Goal: Complete application form: Complete application form

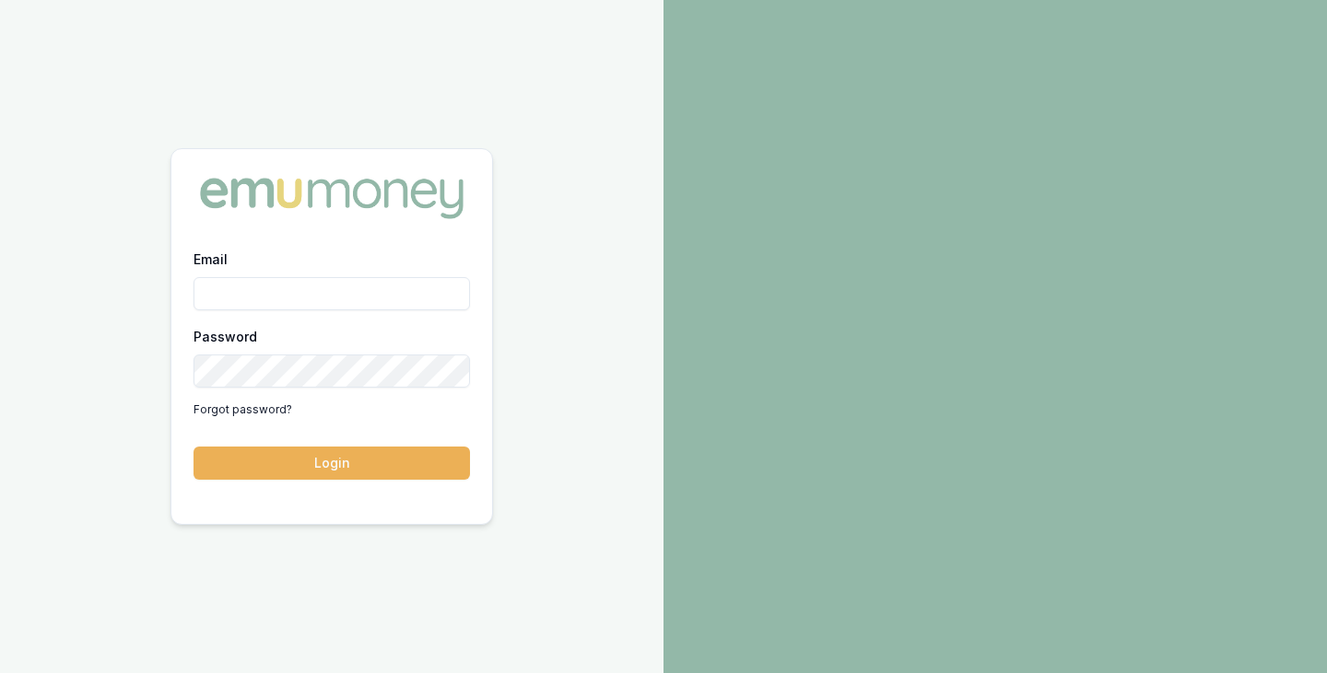
click at [336, 301] on input "Email" at bounding box center [331, 293] width 276 height 33
type input "[PERSON_NAME][EMAIL_ADDRESS][PERSON_NAME][DOMAIN_NAME]"
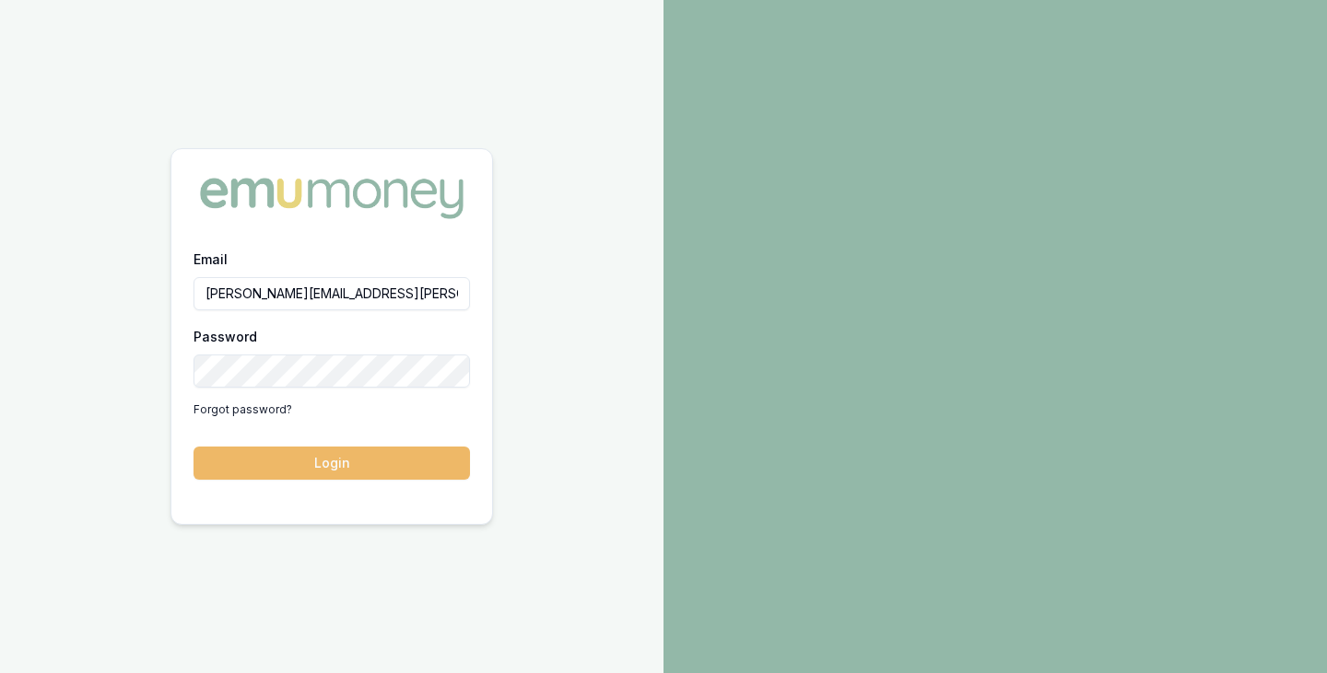
click at [324, 471] on button "Login" at bounding box center [331, 463] width 276 height 33
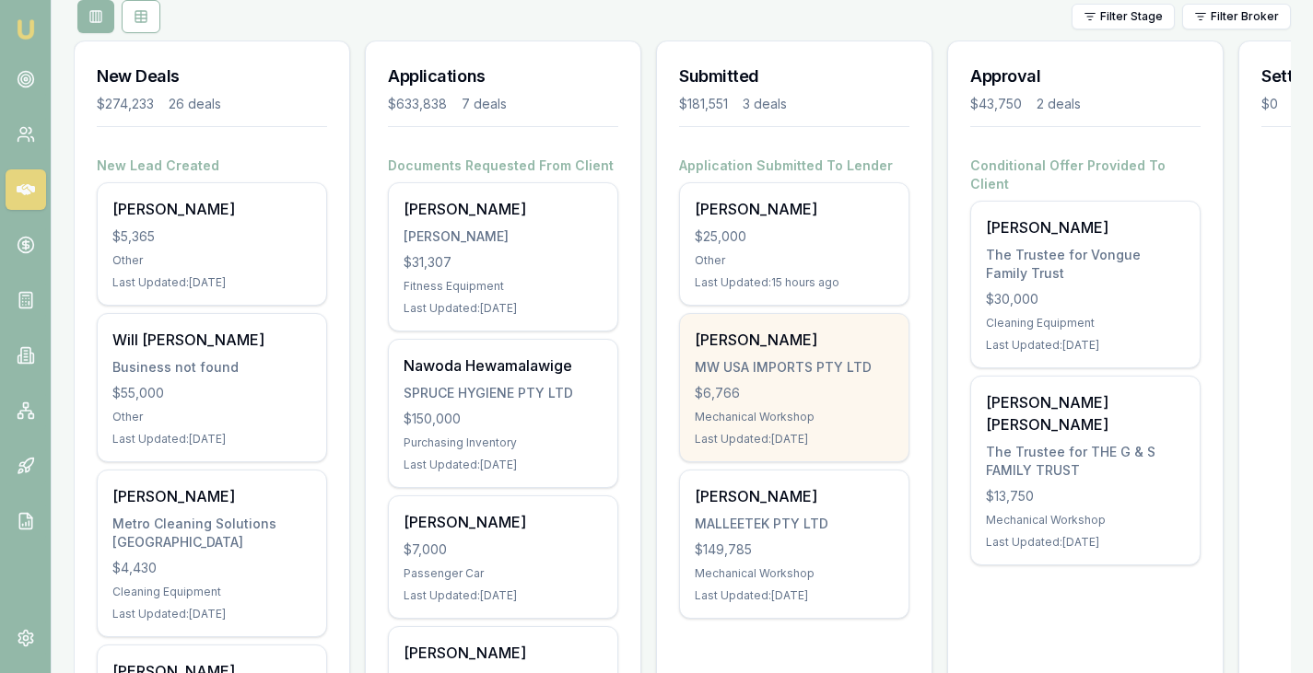
click at [769, 360] on div "MW USA IMPORTS PTY LTD" at bounding box center [794, 367] width 199 height 18
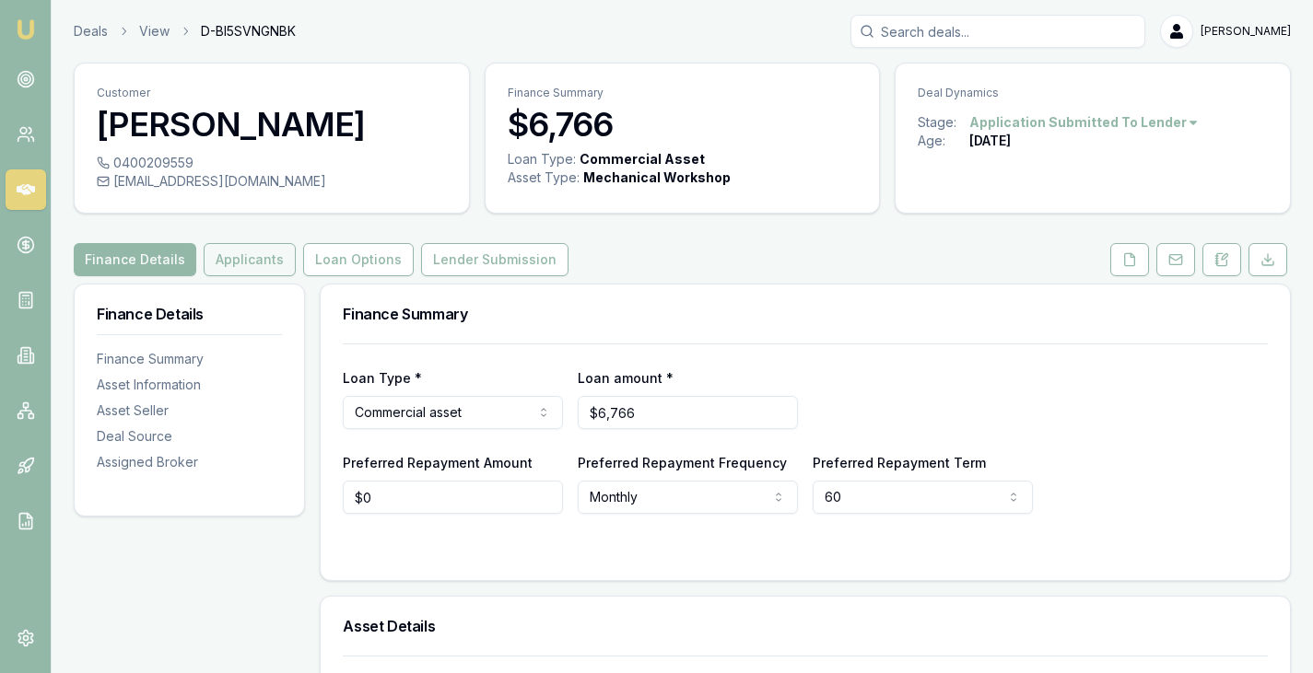
click at [236, 267] on button "Applicants" at bounding box center [250, 259] width 92 height 33
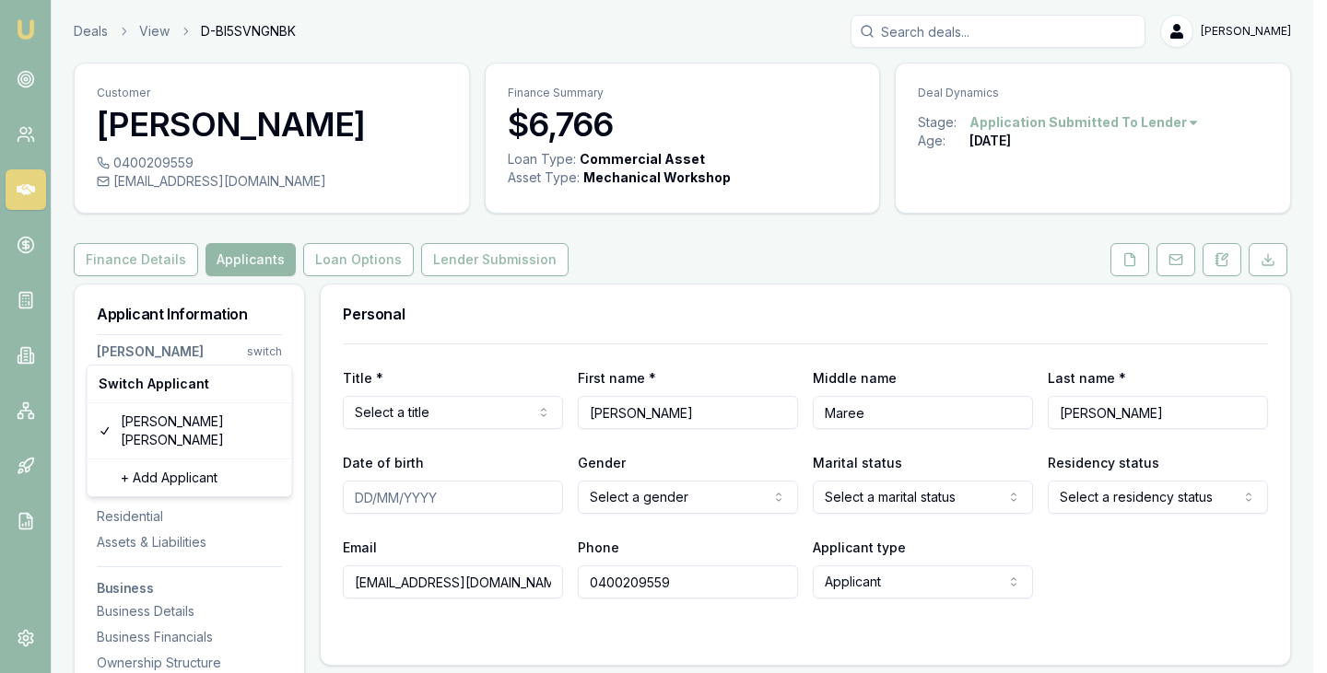
click at [263, 350] on html "Emu Broker Deals View D-BI5SVNGNBK Brad Hearns Toggle Menu Customer Shelley Don…" at bounding box center [663, 336] width 1327 height 673
click at [168, 463] on div "+ Add Applicant" at bounding box center [189, 477] width 197 height 29
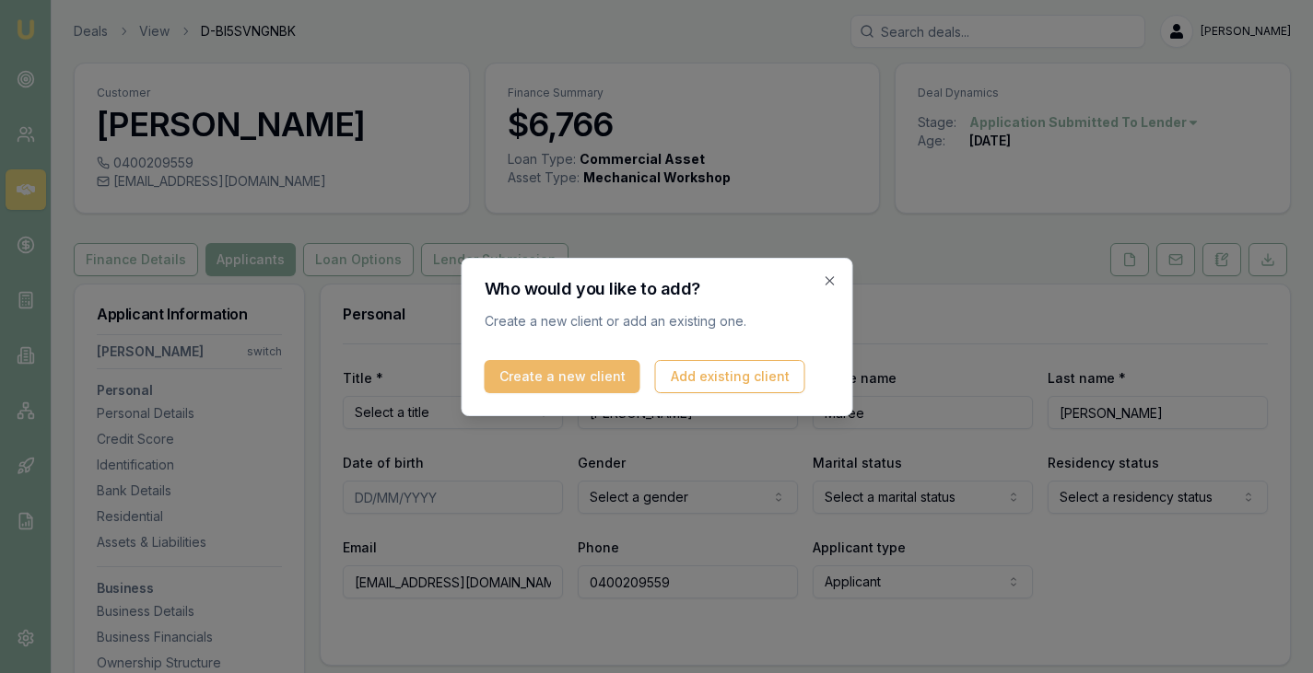
click at [508, 375] on button "Create a new client" at bounding box center [562, 376] width 156 height 33
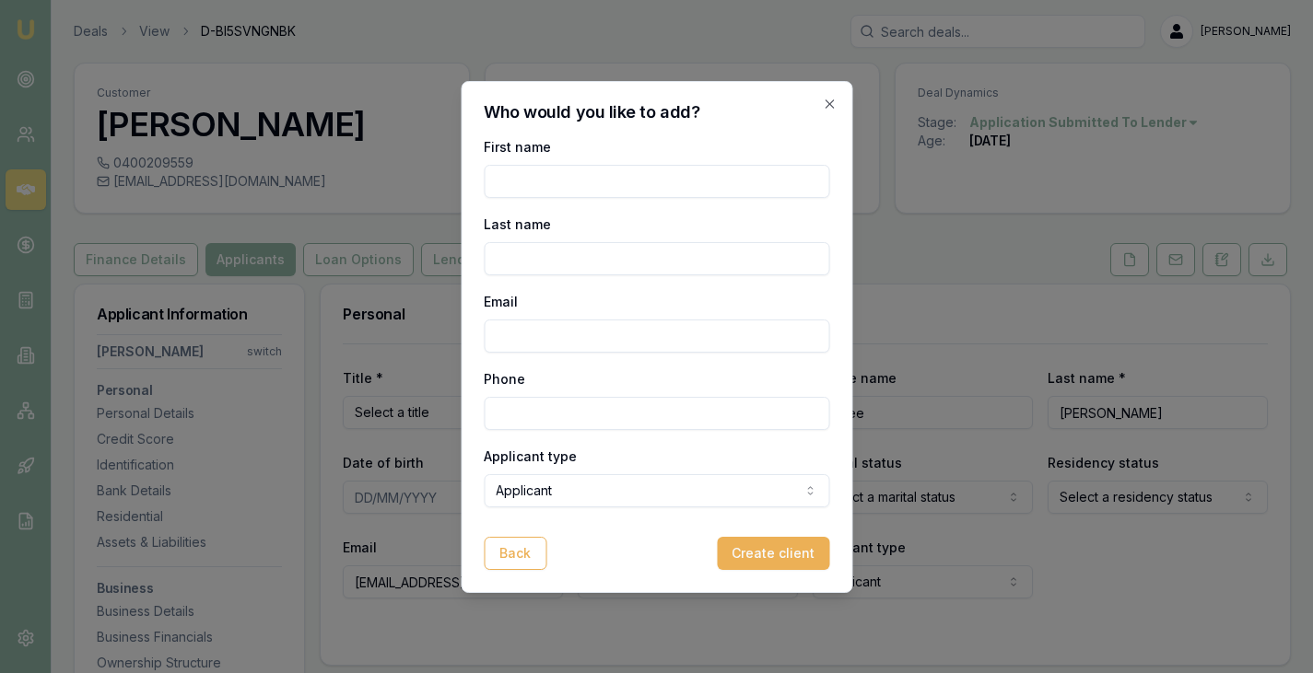
click at [591, 168] on input "First name" at bounding box center [656, 181] width 345 height 33
type input "Warren"
type input "Iacono"
paste input "mwimports@hotmail.com"
type input "mwimports@hotmail.com"
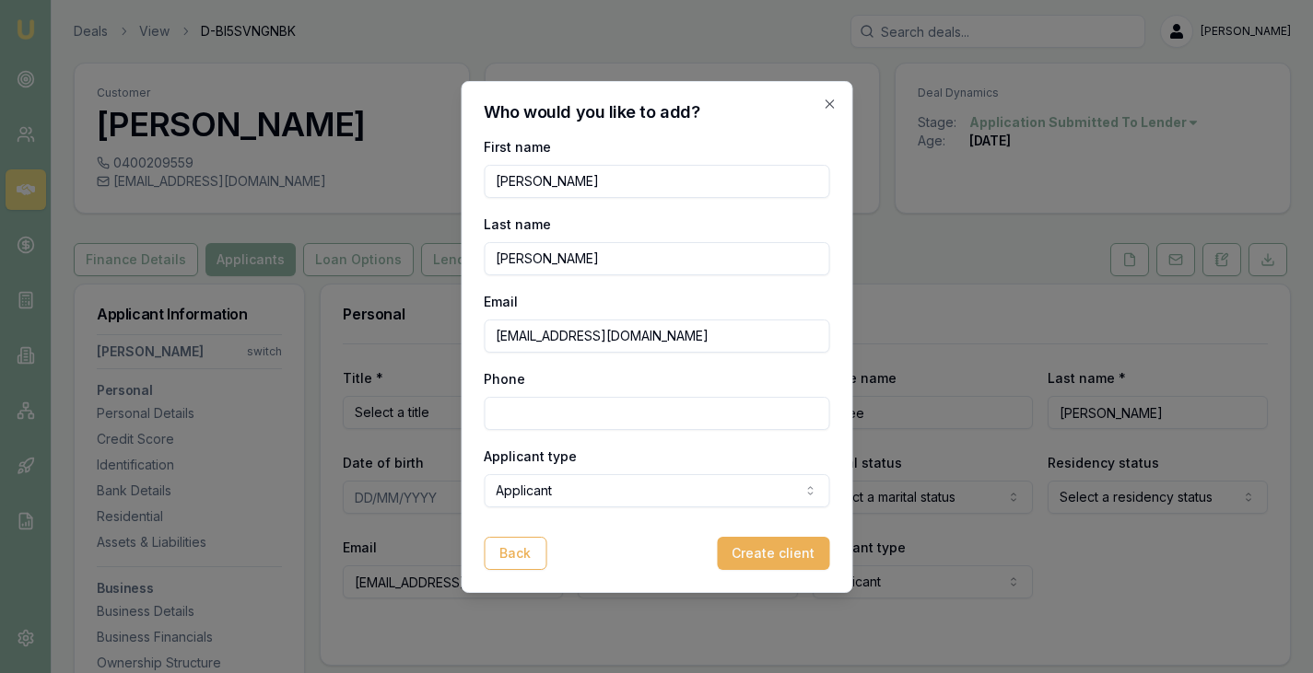
paste input "0411 862 386"
type input "0411 862 386"
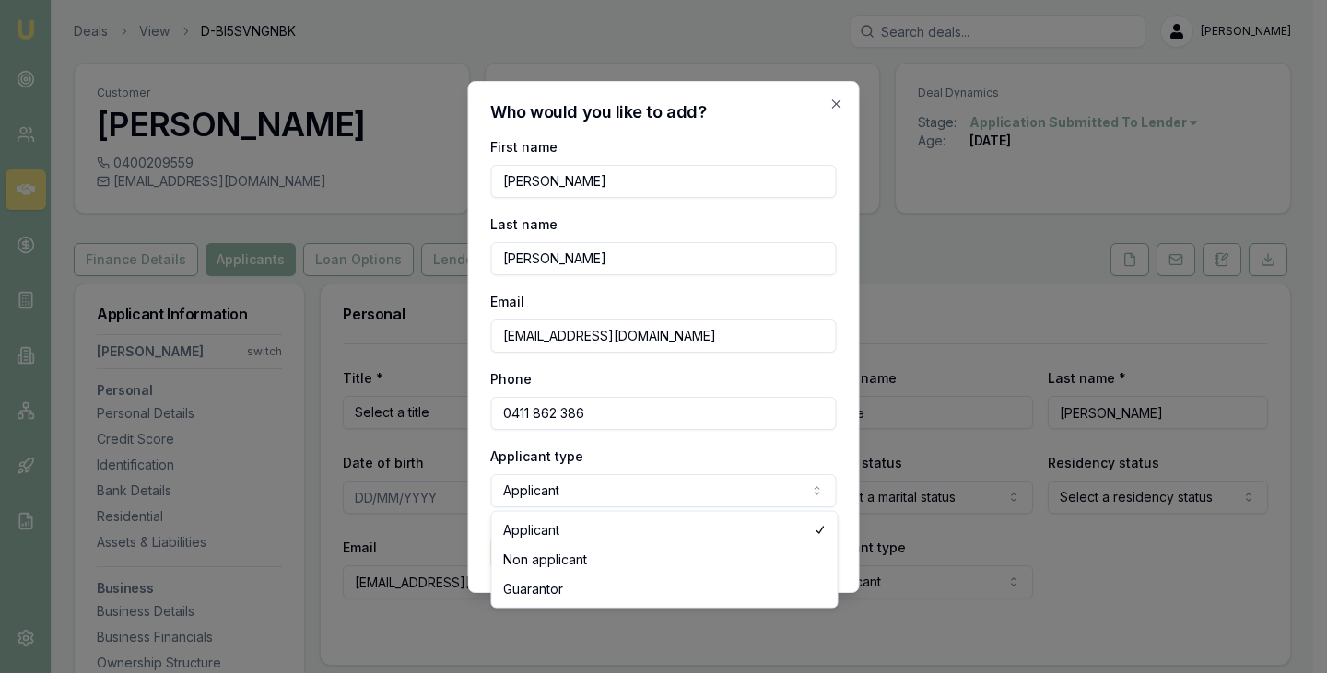
click at [710, 487] on body "Emu Broker Deals View D-BI5SVNGNBK Brad Hearns Toggle Menu Customer Shelley Don…" at bounding box center [656, 336] width 1313 height 673
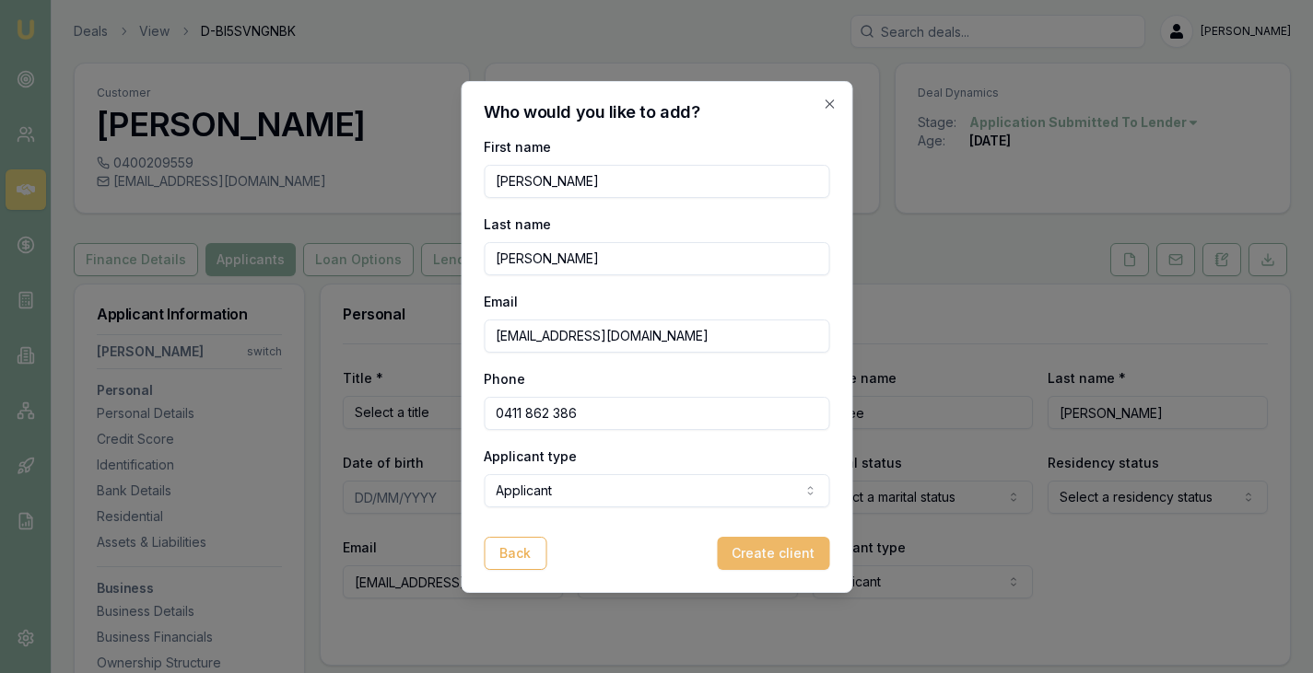
click at [778, 554] on button "Create client" at bounding box center [773, 553] width 112 height 33
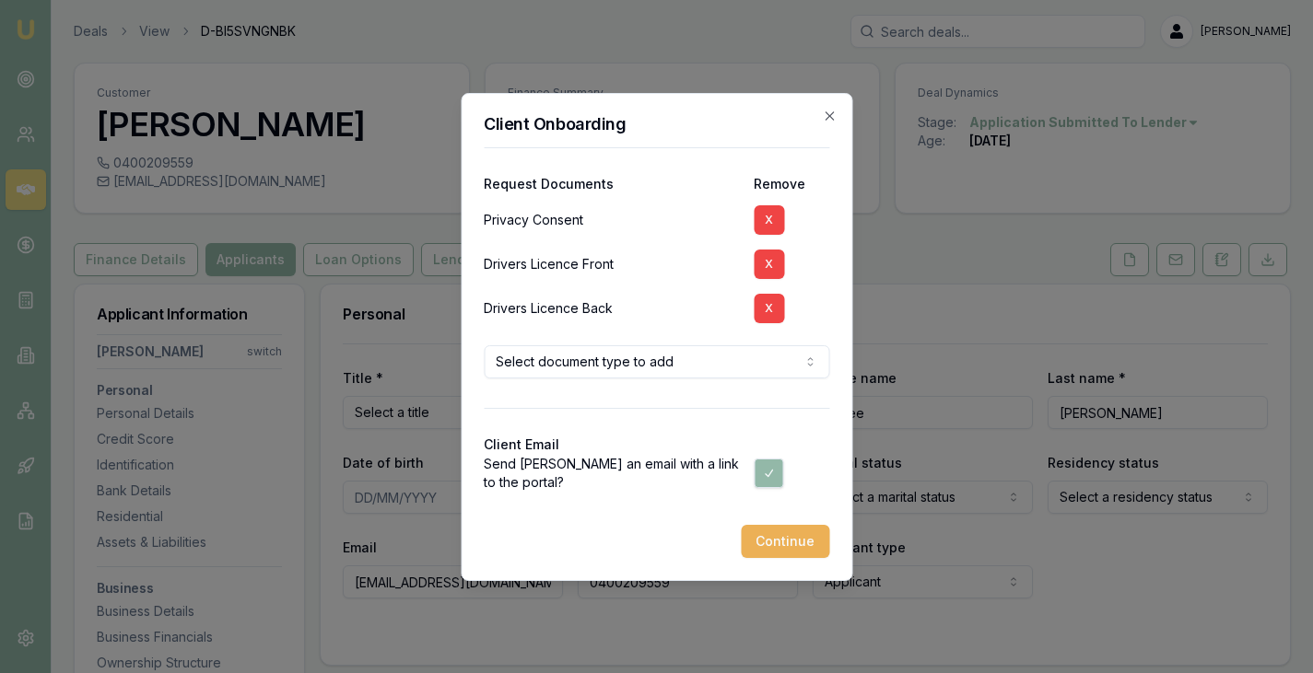
click at [653, 371] on body "Emu Broker Deals View D-BI5SVNGNBK Brad Hearns Toggle Menu Customer Shelley Don…" at bounding box center [656, 336] width 1313 height 673
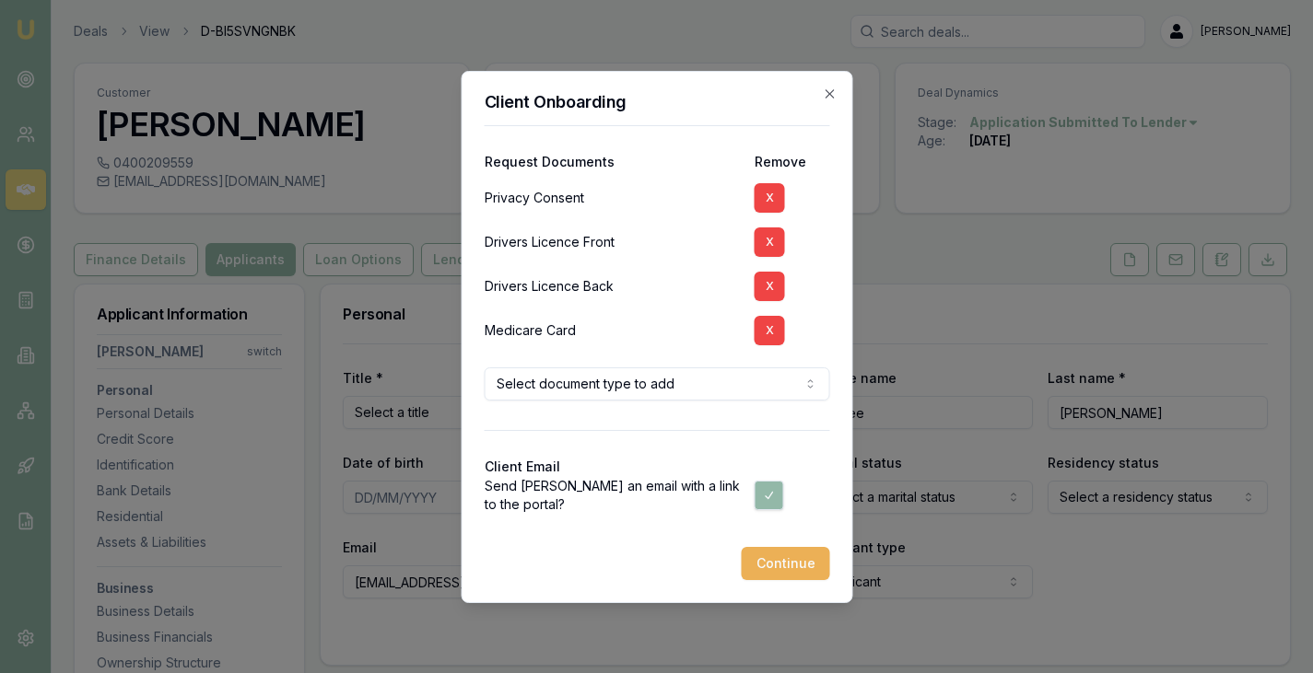
click at [533, 543] on div at bounding box center [656, 532] width 345 height 29
drag, startPoint x: 804, startPoint y: 562, endPoint x: 752, endPoint y: 581, distance: 56.0
click at [752, 581] on div "Client Onboarding Request Documents Remove Privacy Consent X Drivers Licence Fr…" at bounding box center [657, 337] width 392 height 532
click at [795, 556] on button "Continue" at bounding box center [785, 563] width 88 height 33
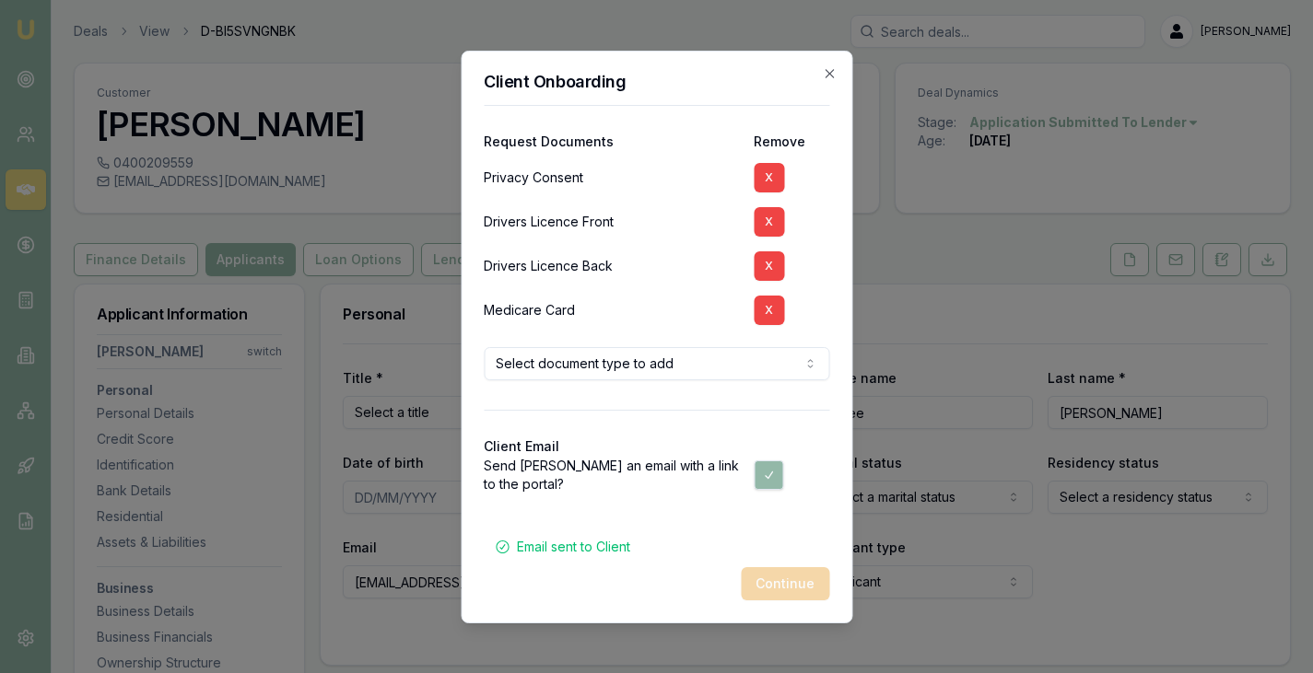
click at [559, 446] on div "Client Email" at bounding box center [656, 446] width 345 height 13
